Goal: Transaction & Acquisition: Purchase product/service

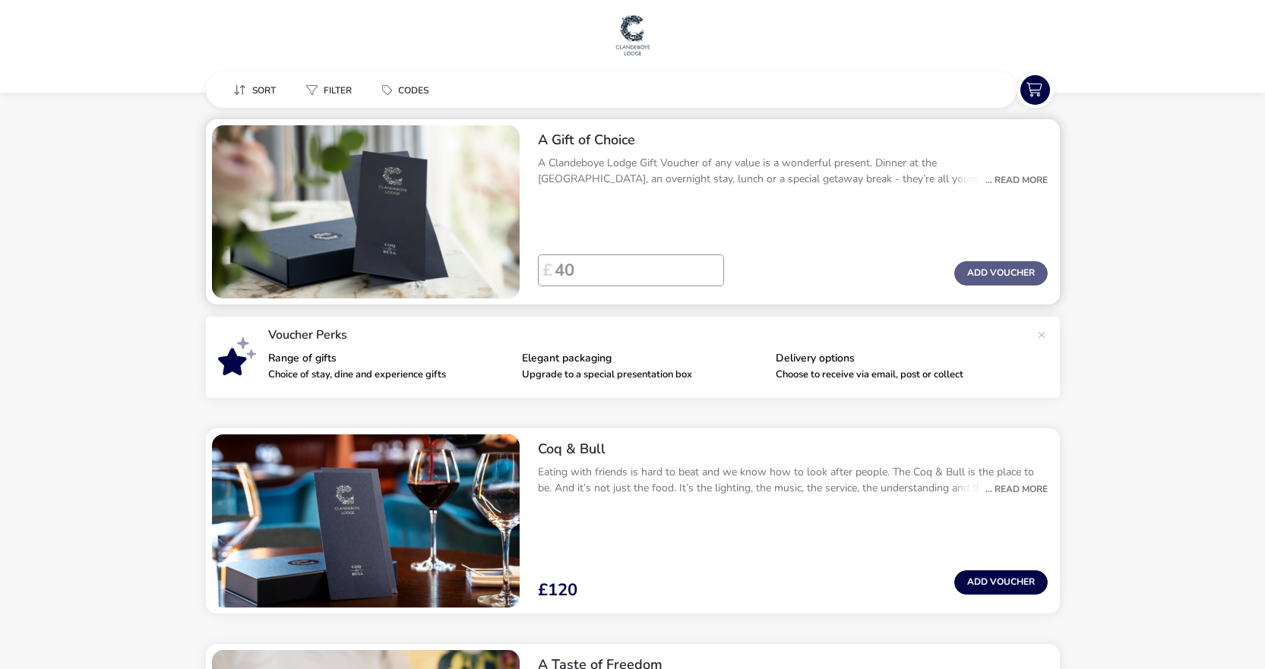
click at [1005, 176] on div "... Read More" at bounding box center [1013, 180] width 70 height 14
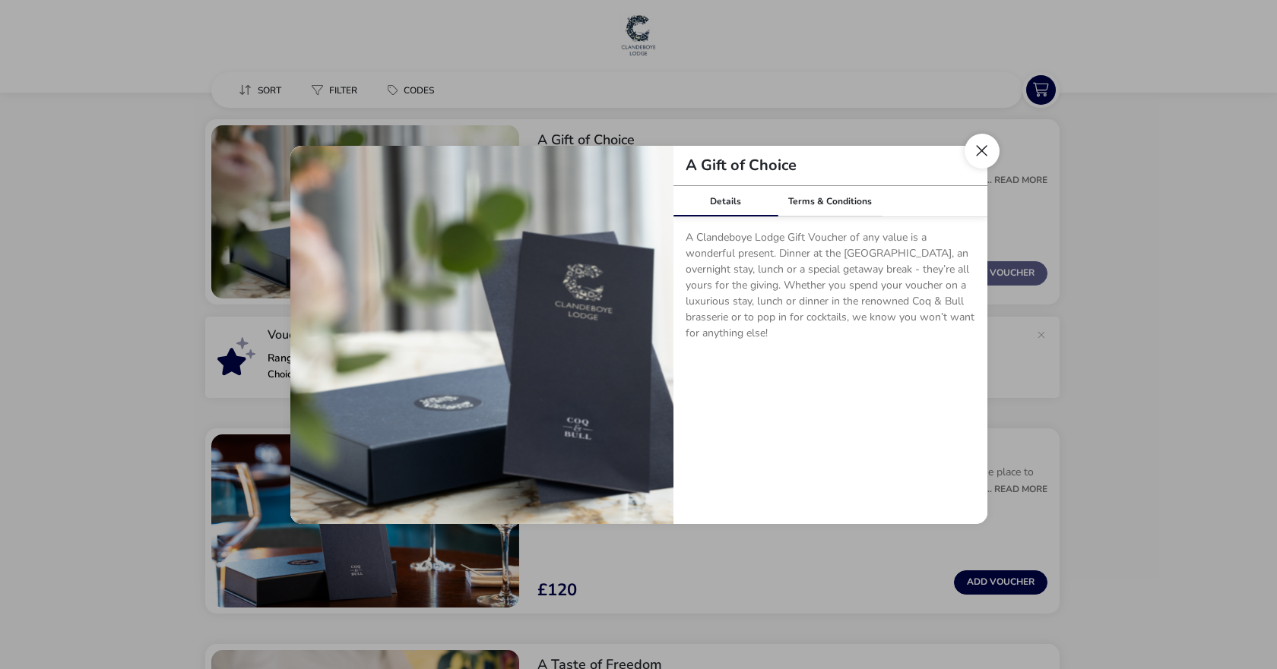
click at [976, 147] on button "Close dialog" at bounding box center [981, 151] width 35 height 35
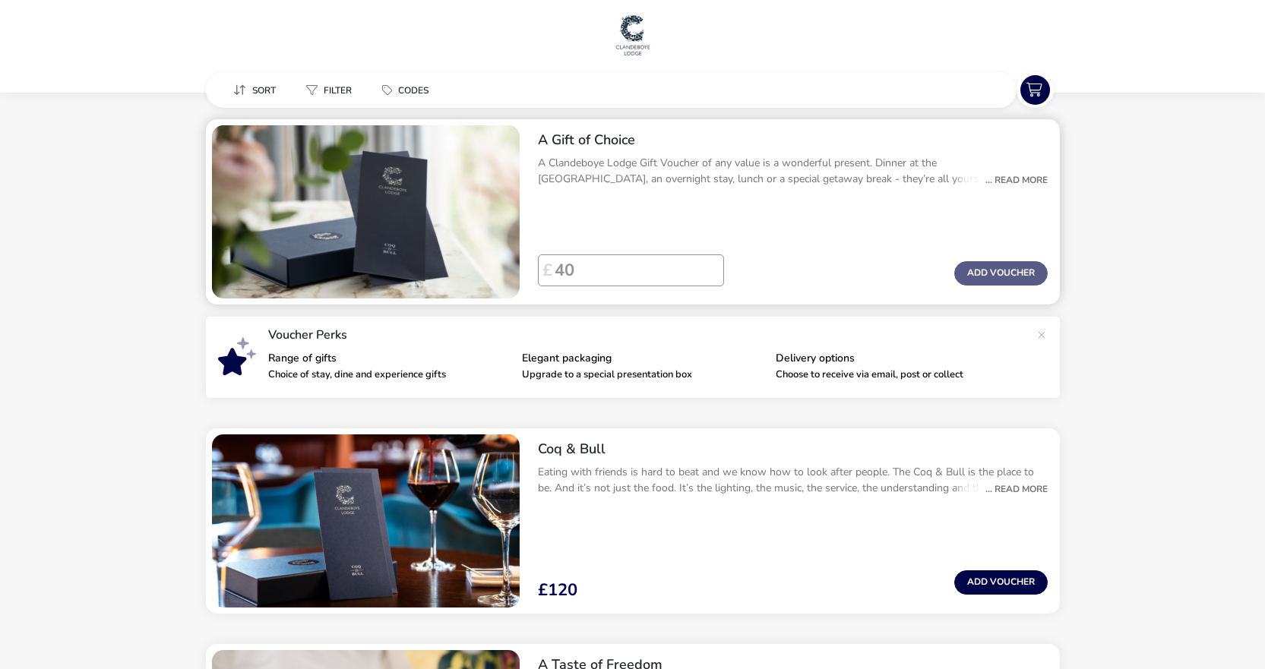
click at [1016, 183] on div "... Read More" at bounding box center [1013, 180] width 70 height 14
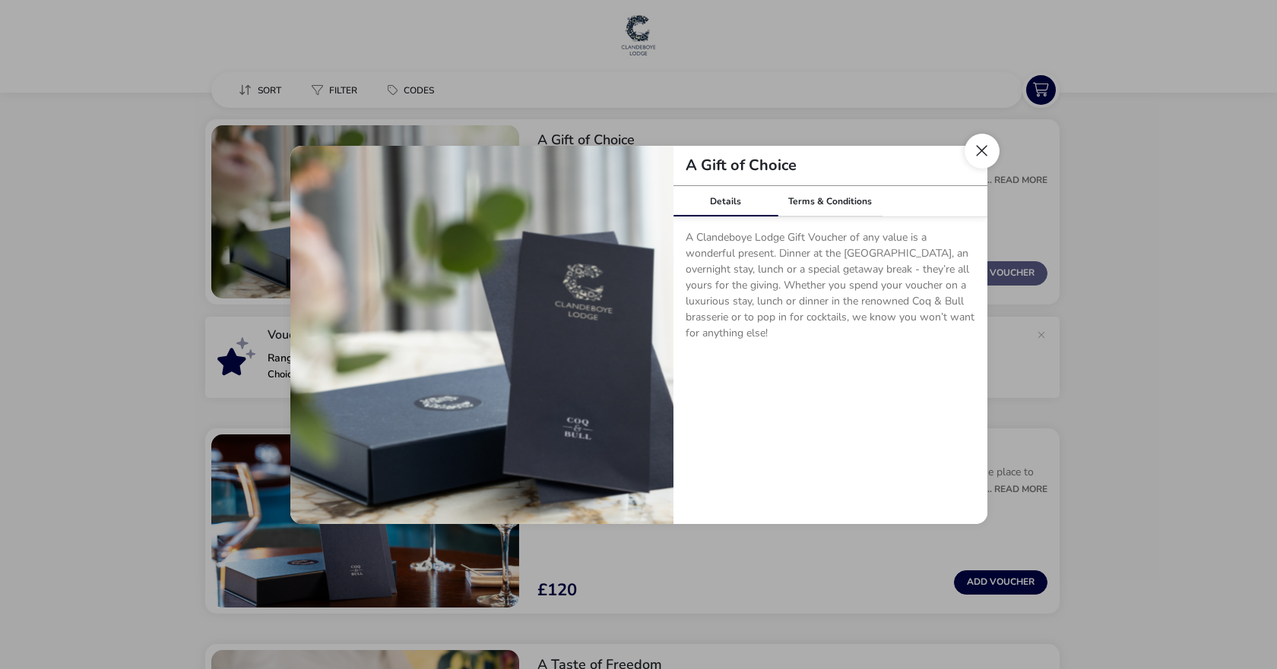
click at [981, 149] on button "Close dialog" at bounding box center [981, 151] width 35 height 35
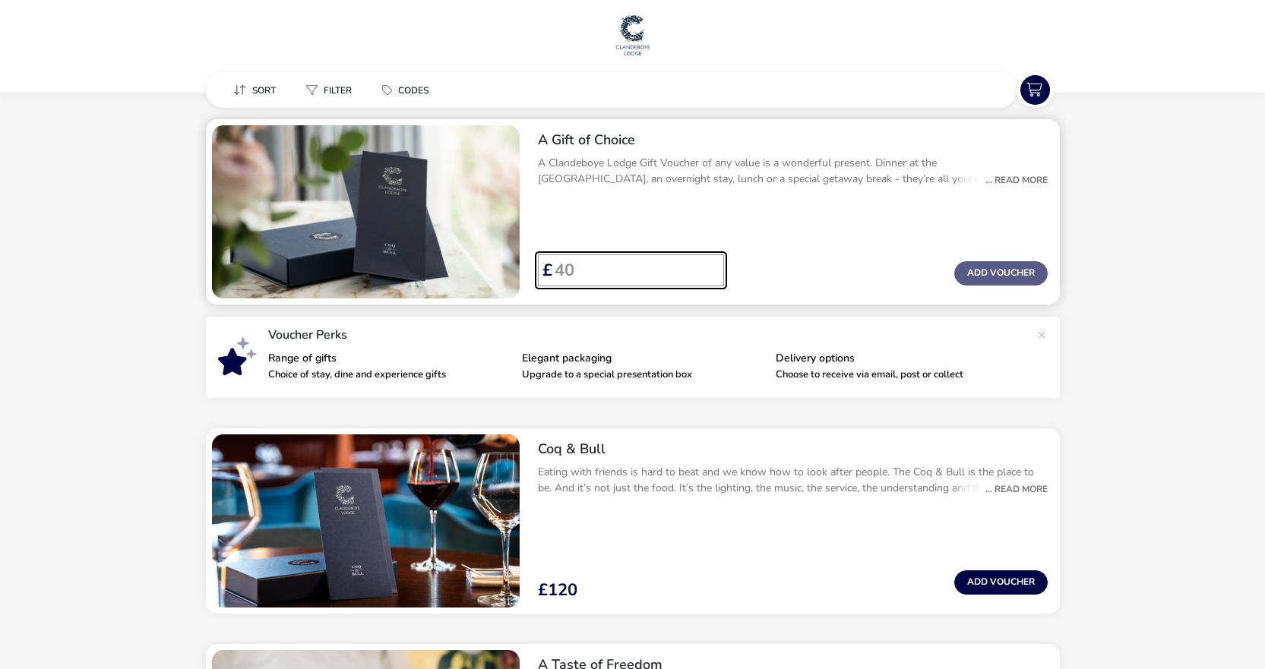
click at [583, 265] on input "Voucher Price" at bounding box center [632, 271] width 160 height 32
type input "43"
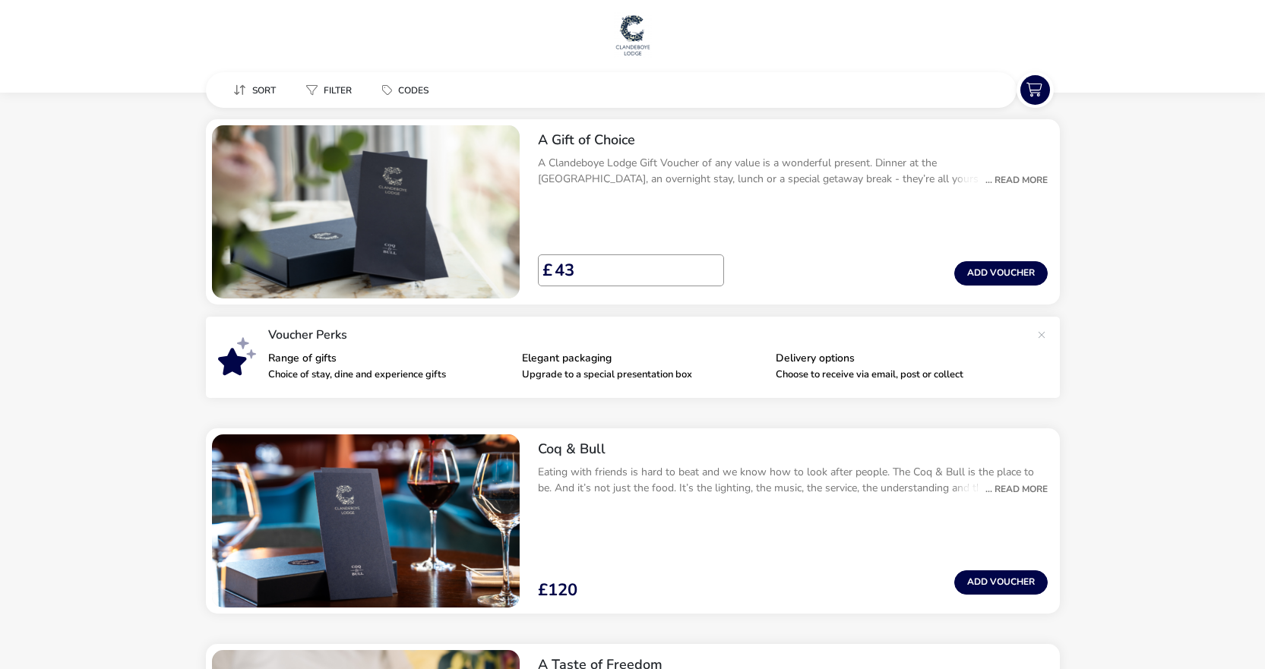
click at [584, 95] on div "Sort Filter Codes" at bounding box center [505, 90] width 574 height 36
drag, startPoint x: 620, startPoint y: 259, endPoint x: 546, endPoint y: 256, distance: 73.8
click at [546, 256] on div "43 £" at bounding box center [627, 271] width 169 height 32
drag, startPoint x: 580, startPoint y: 264, endPoint x: 536, endPoint y: 262, distance: 44.1
click at [536, 262] on div "41 £ Add Voucher" at bounding box center [793, 276] width 534 height 56
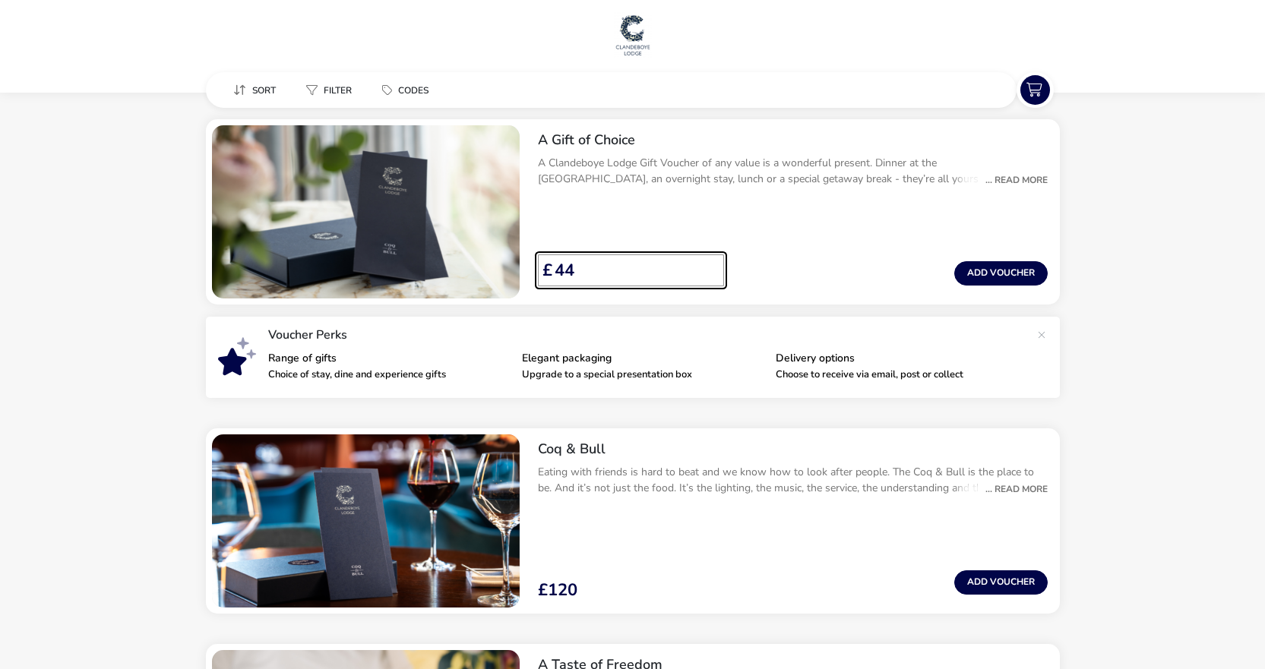
type input "44"
